Goal: Register for event/course

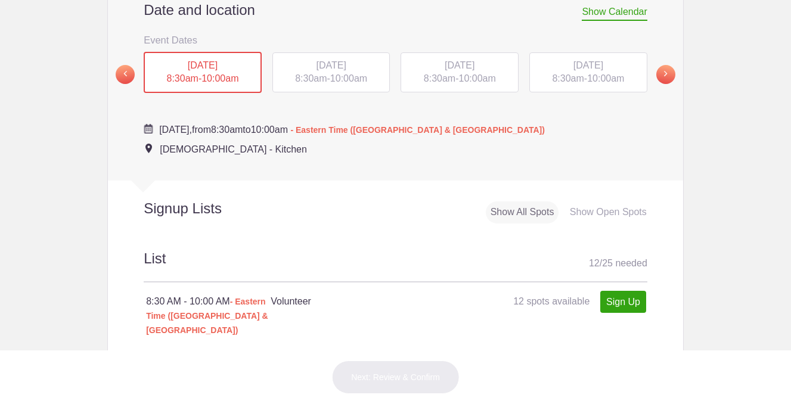
scroll to position [440, 0]
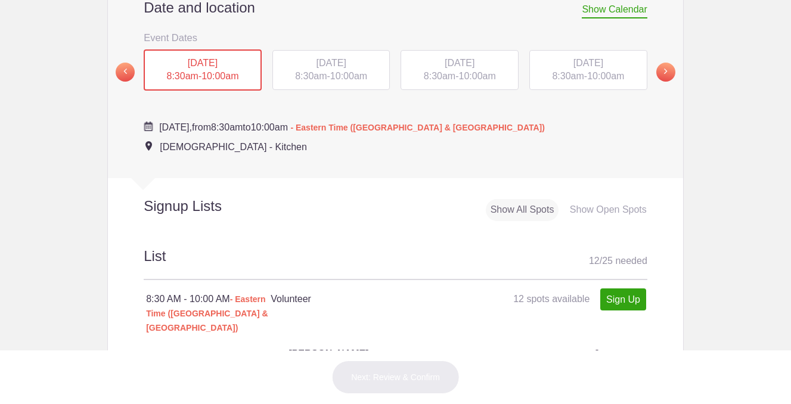
click at [204, 75] on span "10:00am" at bounding box center [220, 76] width 37 height 10
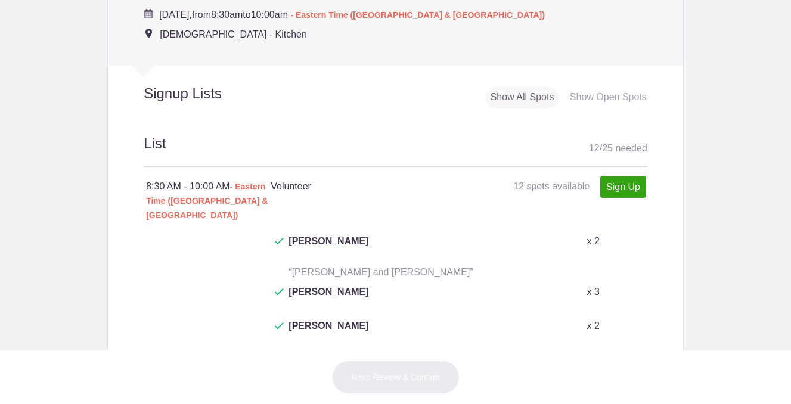
scroll to position [564, 0]
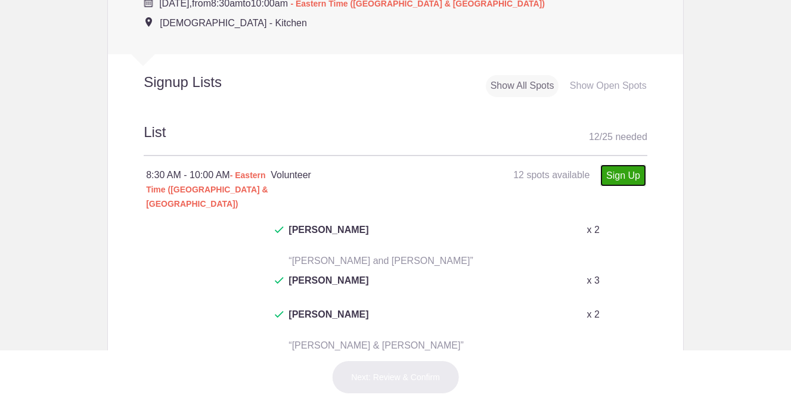
click at [627, 175] on link "Sign Up" at bounding box center [624, 176] width 46 height 22
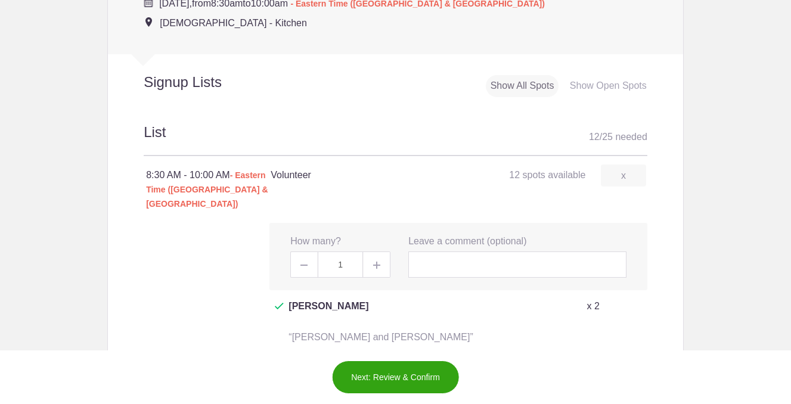
click at [378, 262] on img at bounding box center [376, 265] width 7 height 7
type input "4"
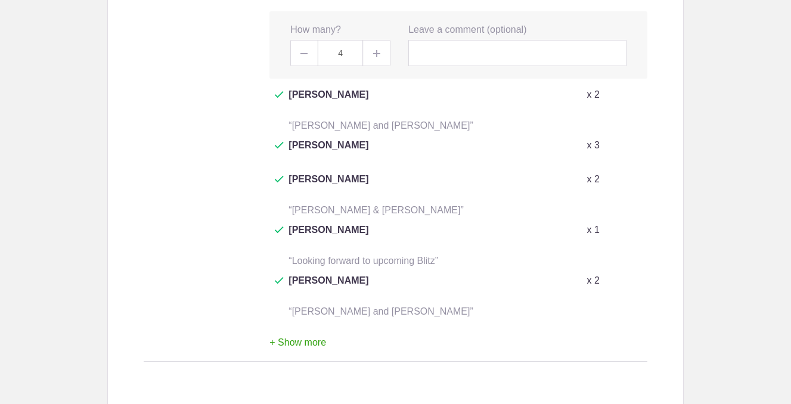
scroll to position [777, 0]
click at [307, 323] on button "+ Show more" at bounding box center [298, 342] width 57 height 38
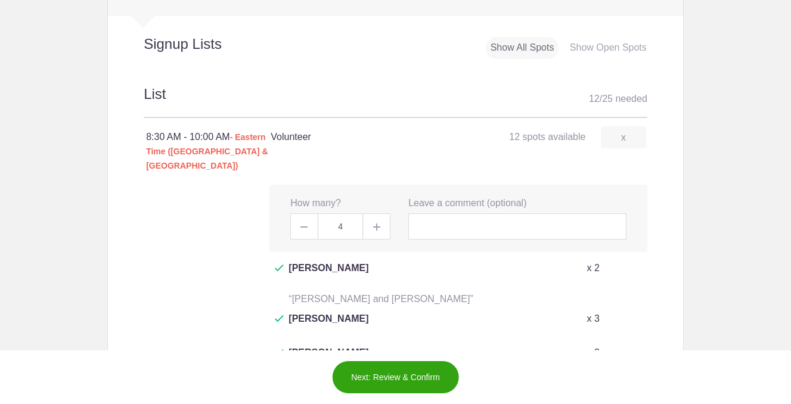
scroll to position [597, 0]
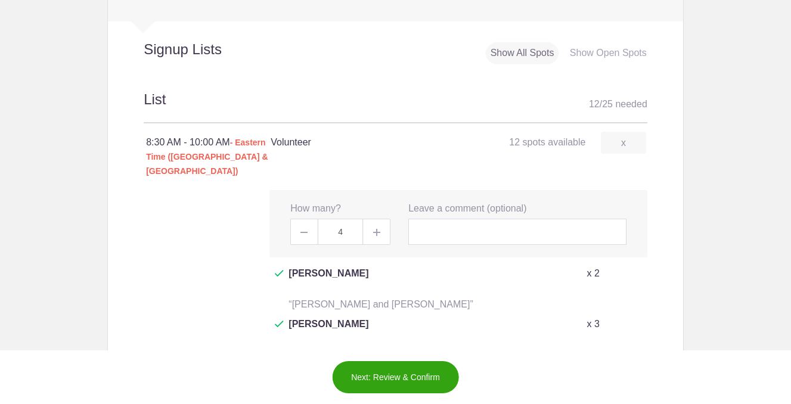
click at [391, 376] on button "Next: Review & Confirm" at bounding box center [396, 377] width 128 height 33
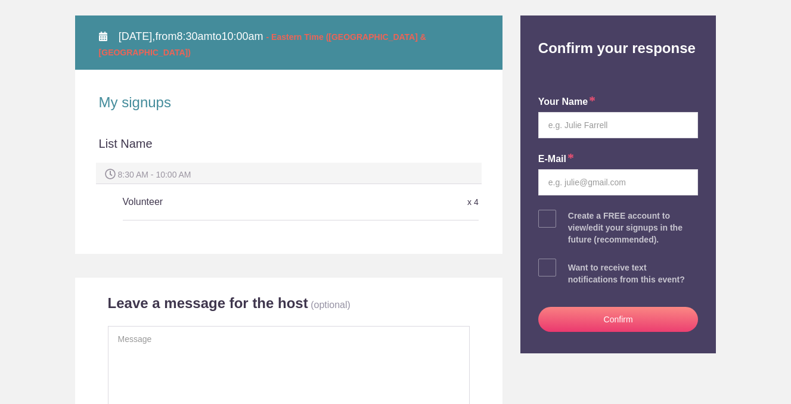
scroll to position [166, 0]
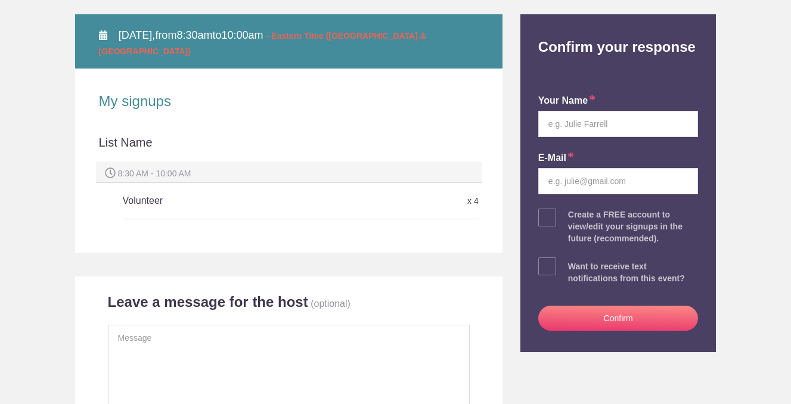
click at [169, 189] on h5 "Volunteer" at bounding box center [241, 201] width 237 height 24
click at [156, 189] on h5 "Volunteer" at bounding box center [241, 201] width 237 height 24
click at [587, 120] on input "text" at bounding box center [619, 124] width 160 height 26
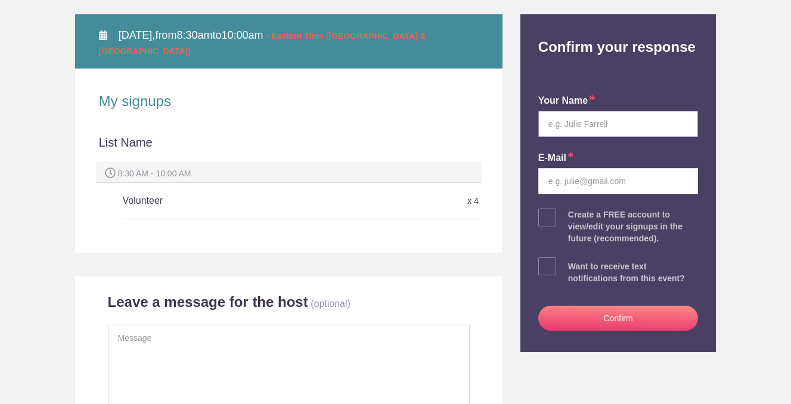
type input "[PERSON_NAME]"
drag, startPoint x: 660, startPoint y: 181, endPoint x: 515, endPoint y: 172, distance: 144.6
click at [515, 173] on div "Back to Event Page Back to Event Page Review & Confirm Your Response SAT Septem…" at bounding box center [396, 176] width 660 height 546
type input "timbickhart@gmail.com"
click at [170, 189] on h5 "Volunteer" at bounding box center [241, 201] width 237 height 24
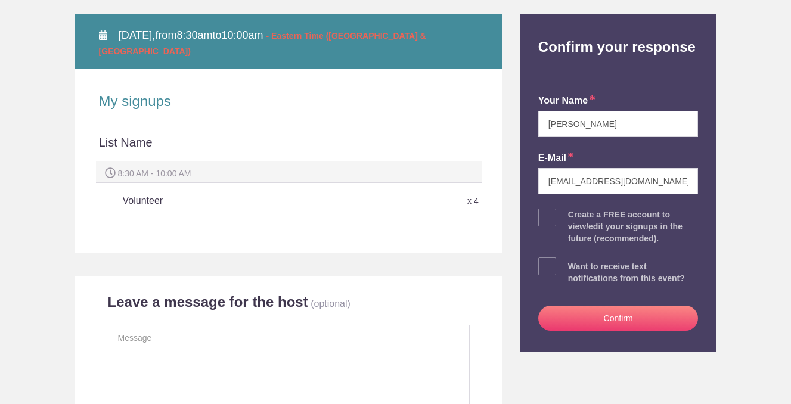
click at [188, 162] on div "8:30 AM - 10:00 AM" at bounding box center [289, 172] width 386 height 21
click at [164, 189] on h5 "Volunteer" at bounding box center [241, 201] width 237 height 24
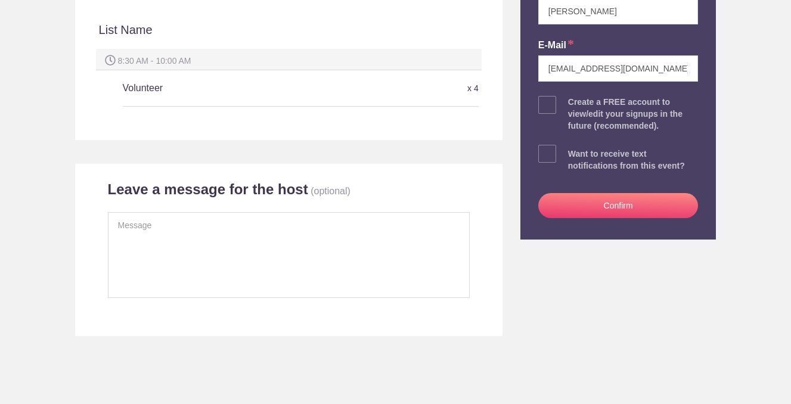
scroll to position [285, 0]
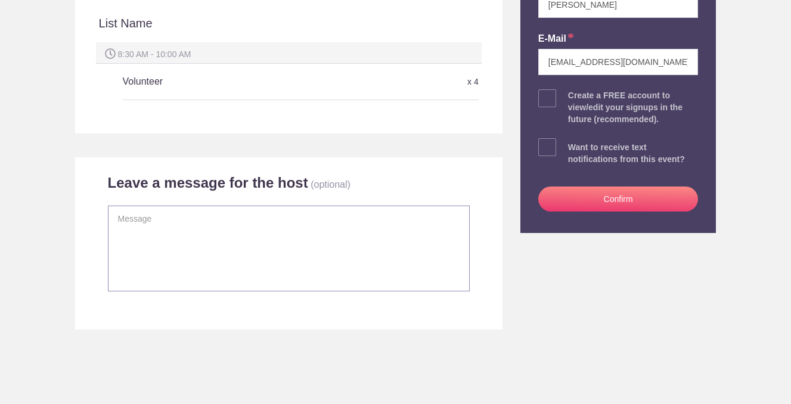
click at [142, 226] on textarea at bounding box center [289, 249] width 362 height 86
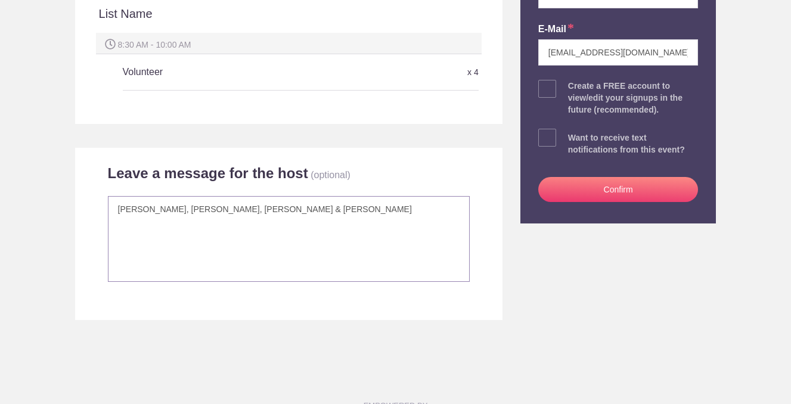
scroll to position [299, 0]
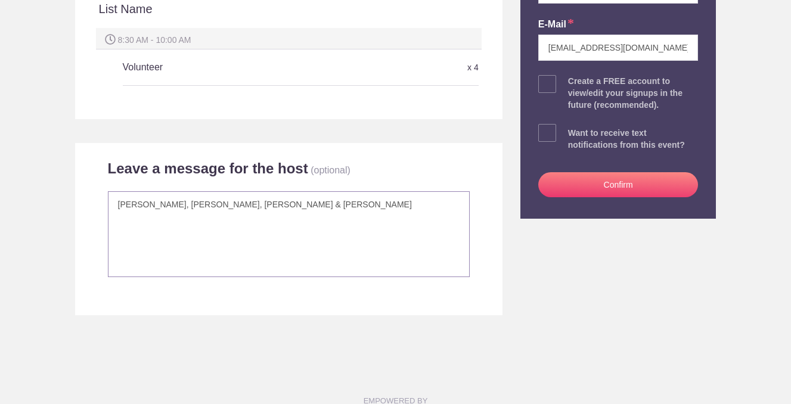
type textarea "Jeannie, Henry, Jack & Tim Bickhart"
click at [621, 182] on button "Confirm" at bounding box center [619, 184] width 160 height 25
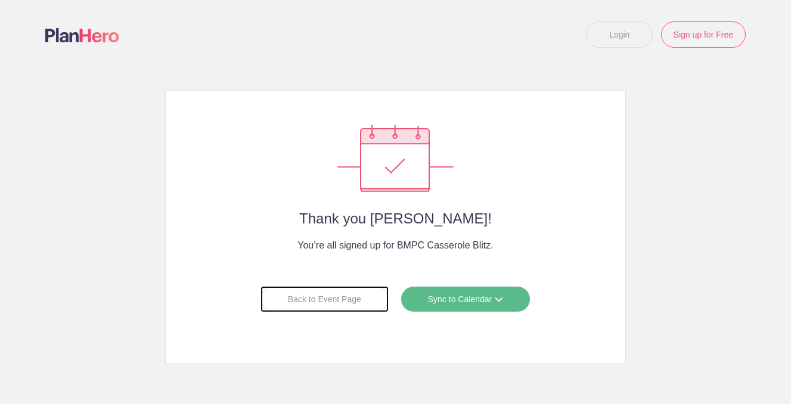
click at [313, 305] on div "Back to Event Page" at bounding box center [325, 299] width 128 height 26
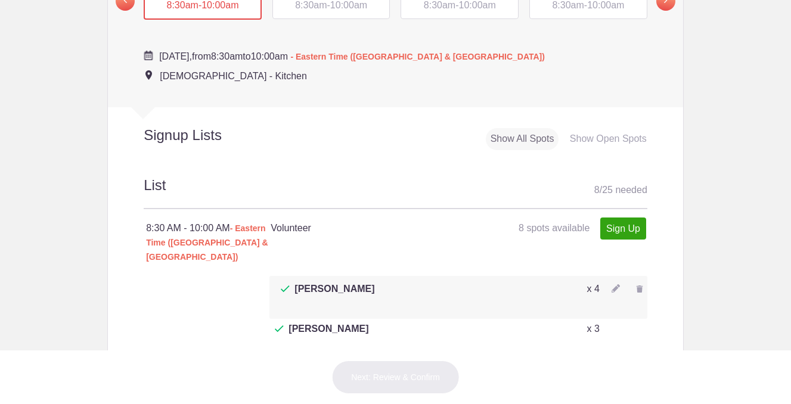
scroll to position [514, 0]
